Goal: Navigation & Orientation: Find specific page/section

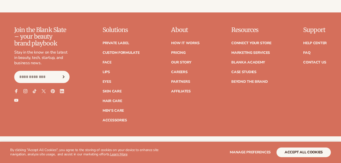
scroll to position [2042, 0]
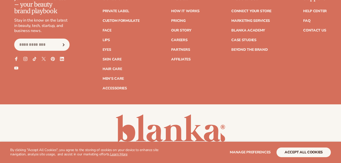
scroll to position [1561, 0]
